Goal: Navigation & Orientation: Understand site structure

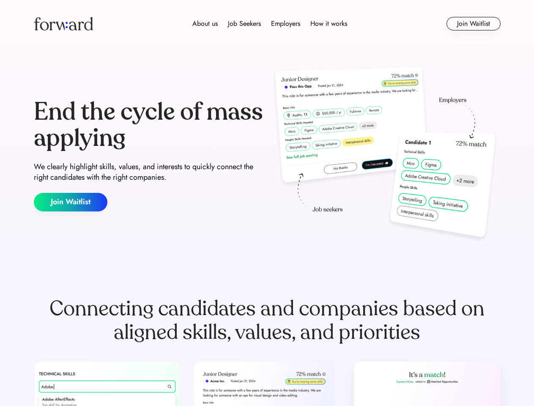
click at [267, 203] on div "End the cycle of mass applying We clearly highlight skills, values, and interes…" at bounding box center [267, 155] width 467 height 182
click at [267, 24] on div "About us Job Seekers Employers How it works" at bounding box center [269, 24] width 333 height 10
click at [63, 24] on img at bounding box center [63, 24] width 59 height 14
click at [270, 24] on div "About us Job Seekers Employers How it works" at bounding box center [269, 24] width 333 height 10
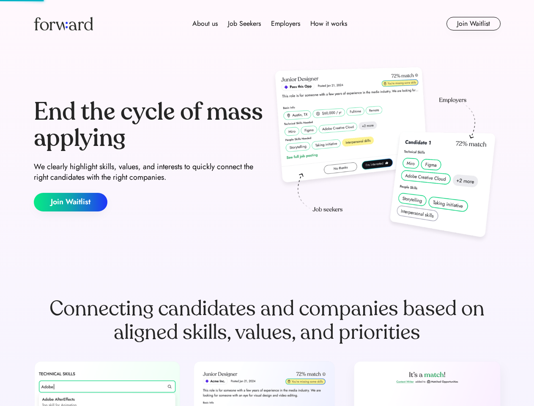
click at [205, 24] on div "About us" at bounding box center [205, 24] width 25 height 10
click at [245, 24] on div "Job Seekers" at bounding box center [244, 24] width 33 height 10
click at [286, 24] on div "Employers" at bounding box center [285, 24] width 29 height 10
click at [328, 24] on div "How it works" at bounding box center [329, 24] width 37 height 10
click at [474, 24] on button "Join Waitlist" at bounding box center [474, 24] width 54 height 14
